Goal: Information Seeking & Learning: Learn about a topic

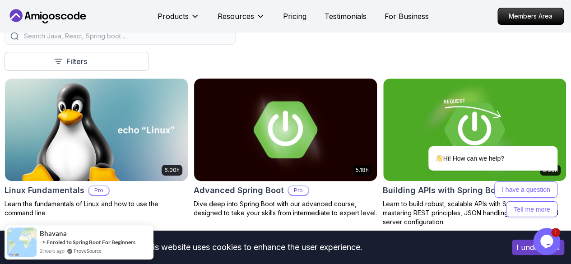
scroll to position [236, 0]
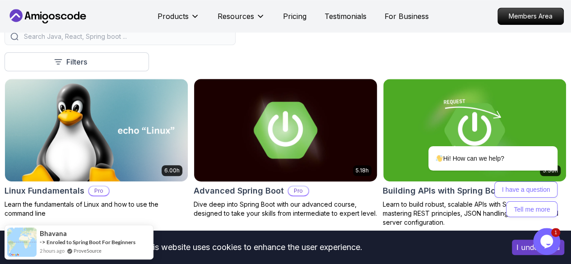
click at [360, 100] on img at bounding box center [285, 129] width 192 height 107
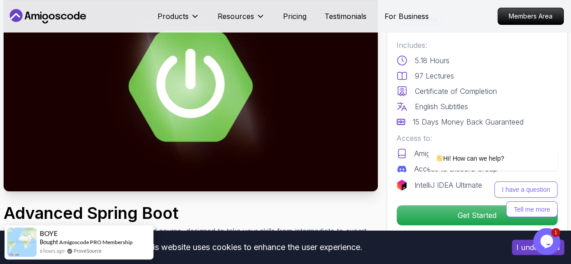
scroll to position [180, 0]
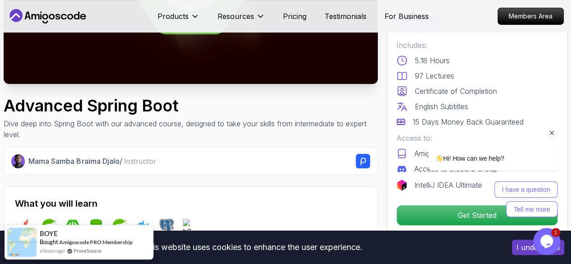
click at [475, 209] on div "I have a question Tell me more" at bounding box center [492, 199] width 129 height 36
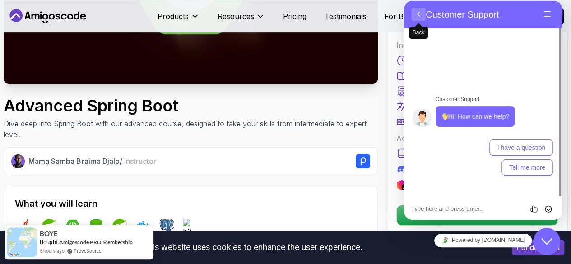
click at [419, 16] on button "Back" at bounding box center [418, 15] width 14 height 14
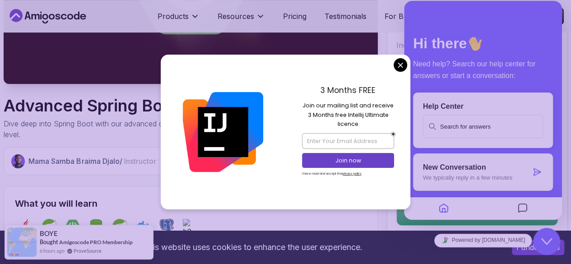
click at [393, 63] on div "3 Months FREE Join our mailing list and receive 3 Months free Intellij Ultimate…" at bounding box center [348, 132] width 125 height 154
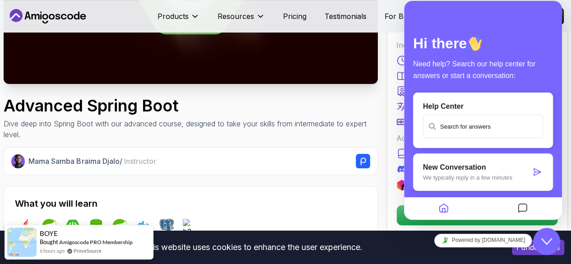
click at [402, 176] on div "Includes: 5.18 Hours 97 Lectures Certificate of Completion English Subtitles 15…" at bounding box center [477, 115] width 162 height 151
click at [394, 192] on div "Pro Course Includes: 5.18 Hours 97 Lectures Certificate of Completion English S…" at bounding box center [477, 119] width 180 height 231
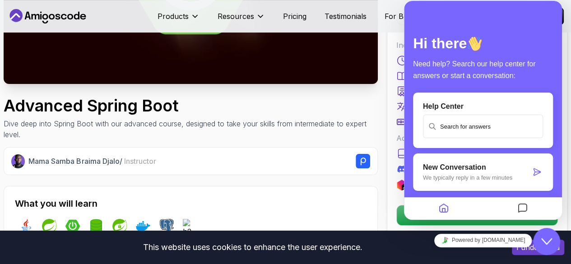
click at [542, 235] on button "Close Chat This icon closes the chat window." at bounding box center [546, 241] width 27 height 27
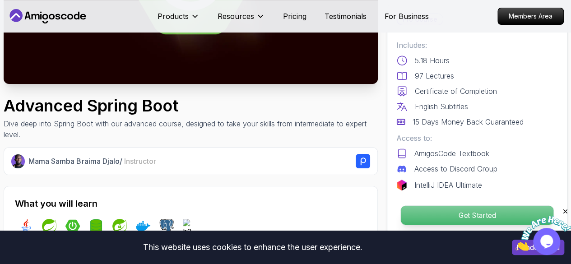
click at [471, 214] on p "Get Started" at bounding box center [477, 215] width 152 height 19
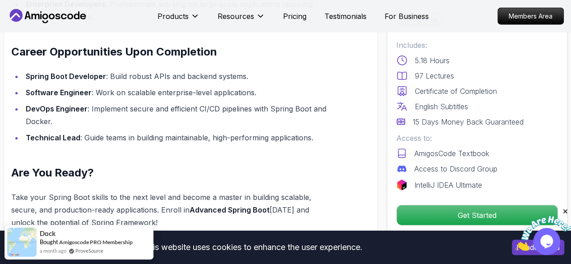
scroll to position [903, 0]
